Goal: Task Accomplishment & Management: Complete application form

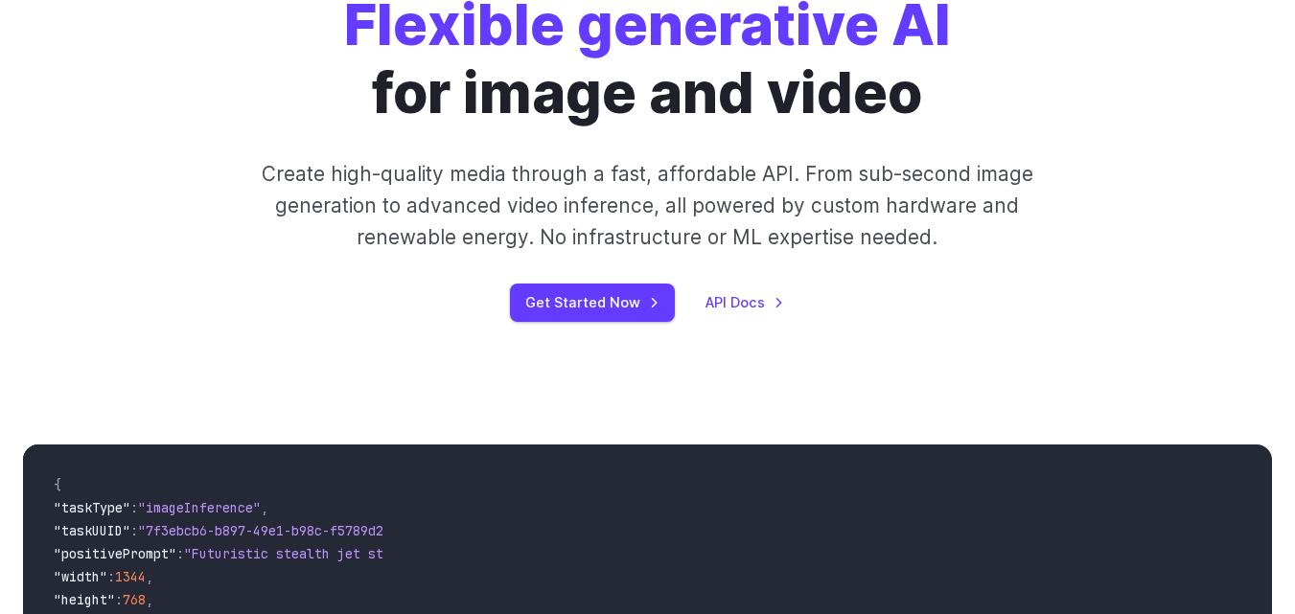
scroll to position [288, 0]
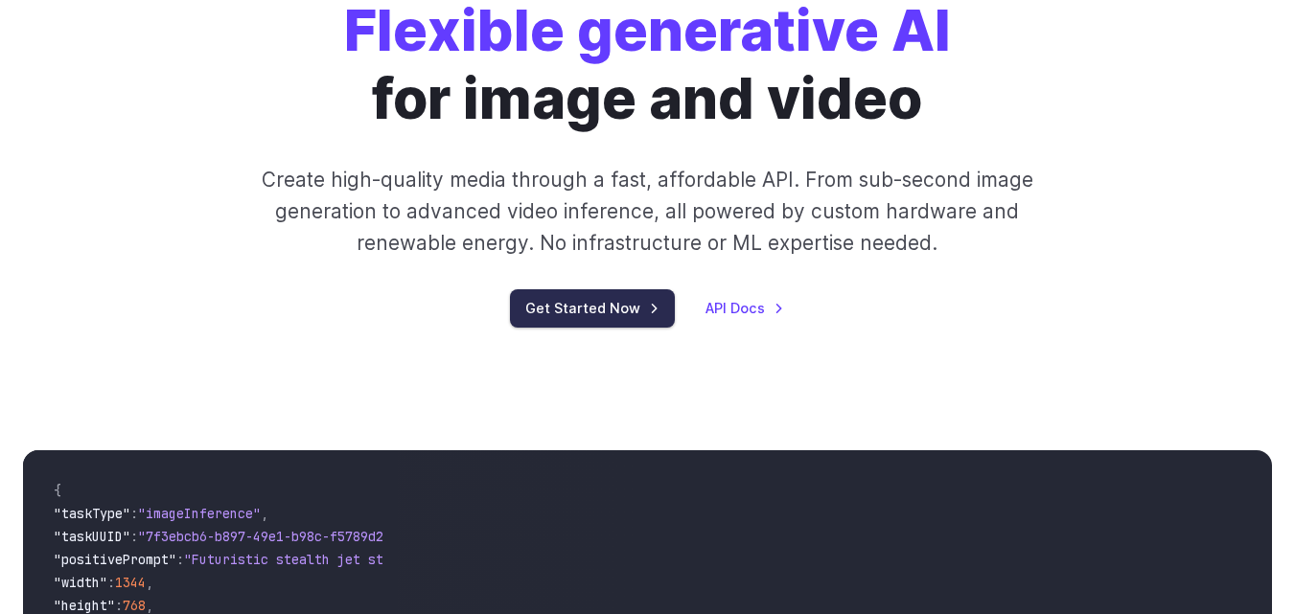
click at [601, 311] on link "Get Started Now" at bounding box center [592, 307] width 165 height 37
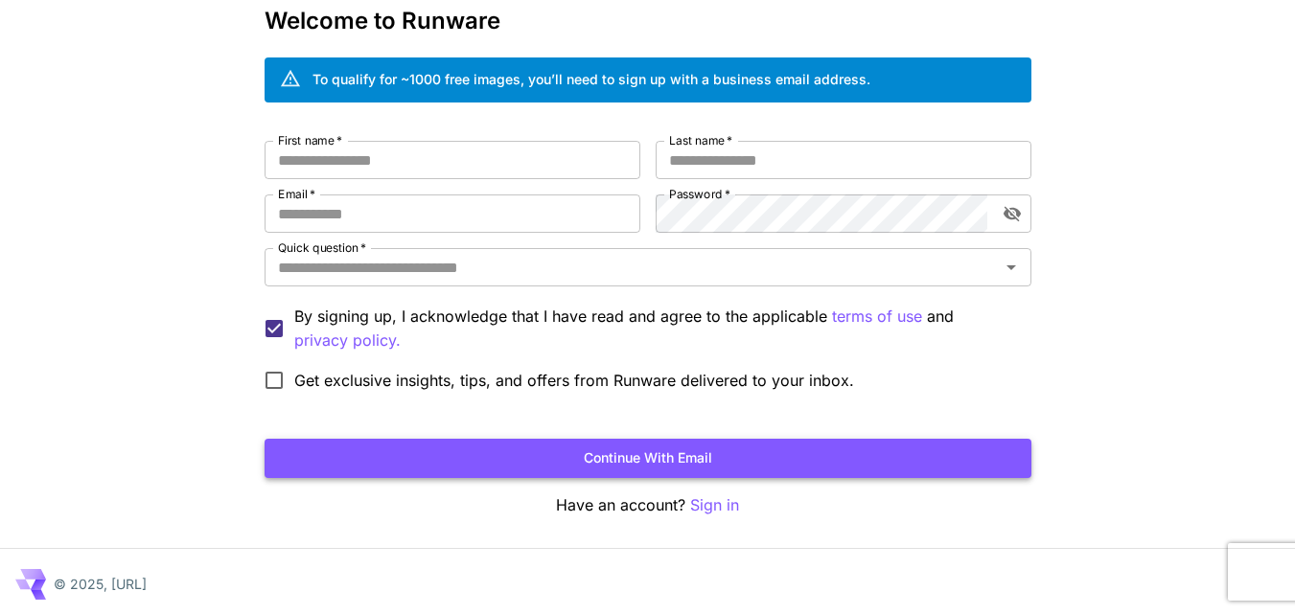
scroll to position [107, 0]
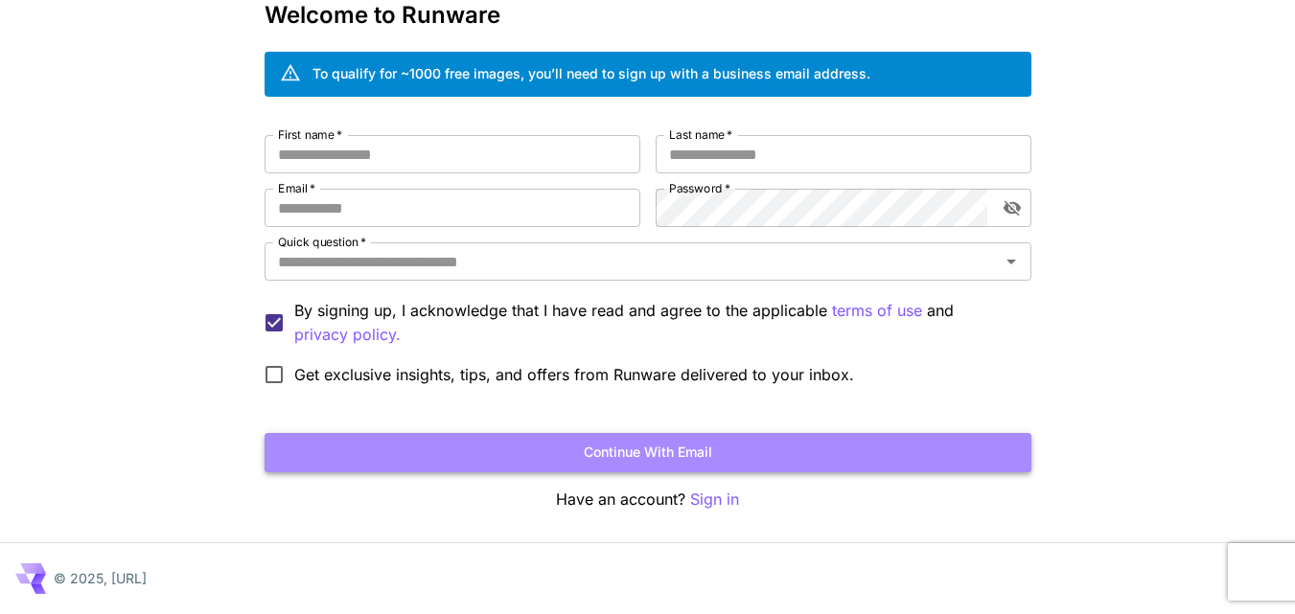
click at [677, 448] on button "Continue with email" at bounding box center [648, 452] width 767 height 39
